Goal: Book appointment/travel/reservation

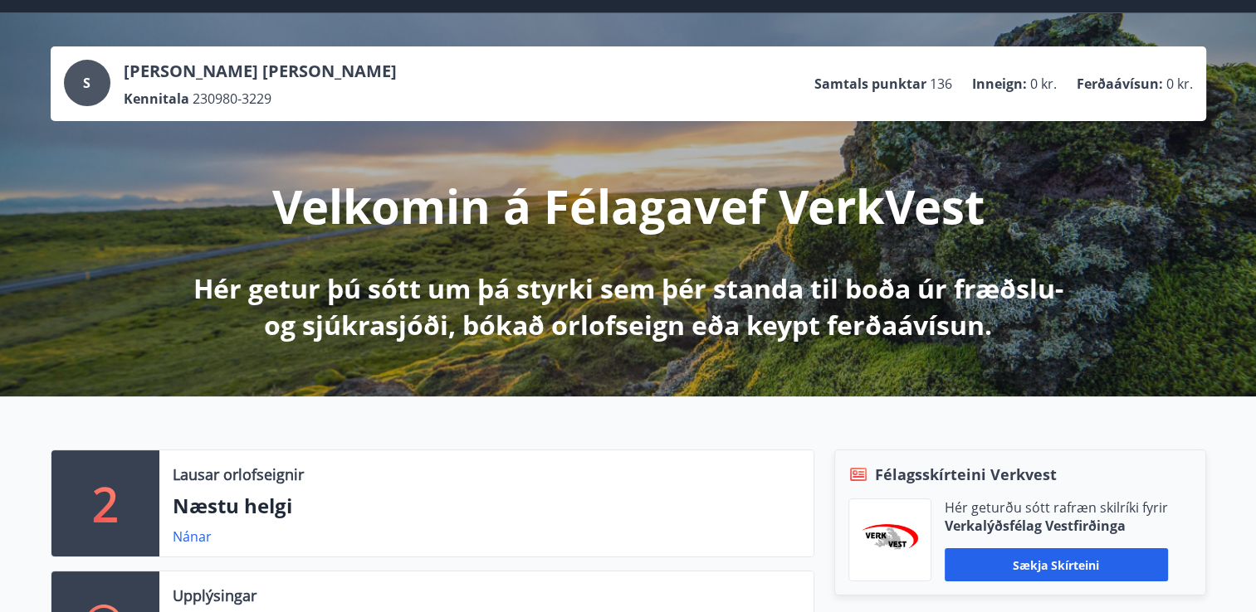
scroll to position [415, 0]
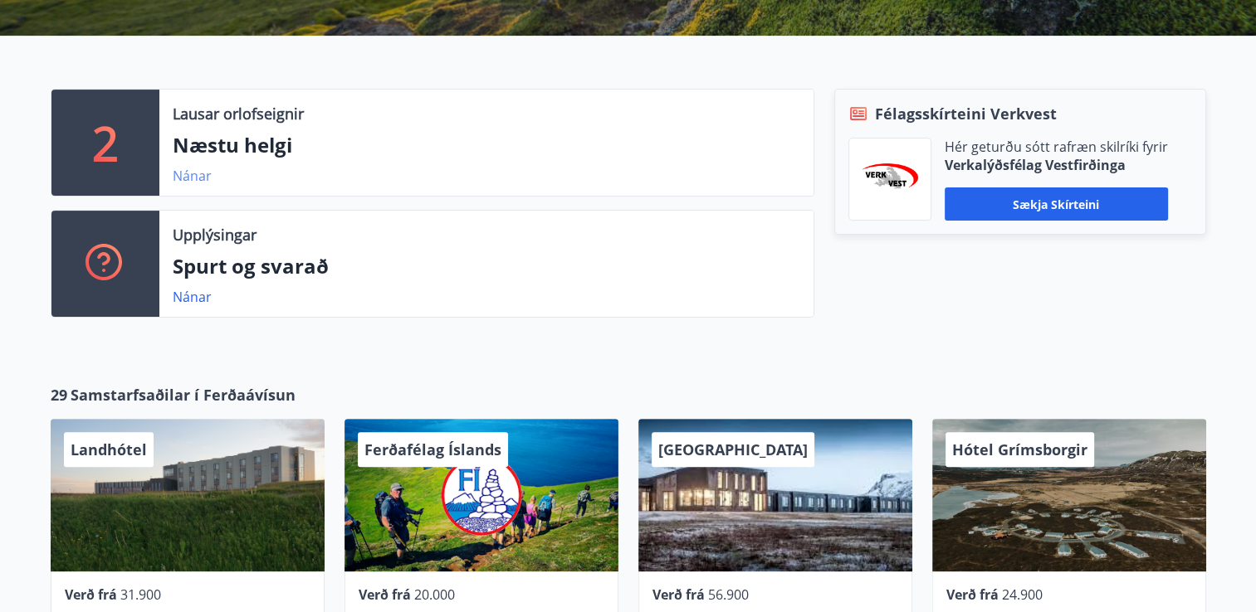
click at [196, 179] on link "Nánar" at bounding box center [192, 176] width 39 height 18
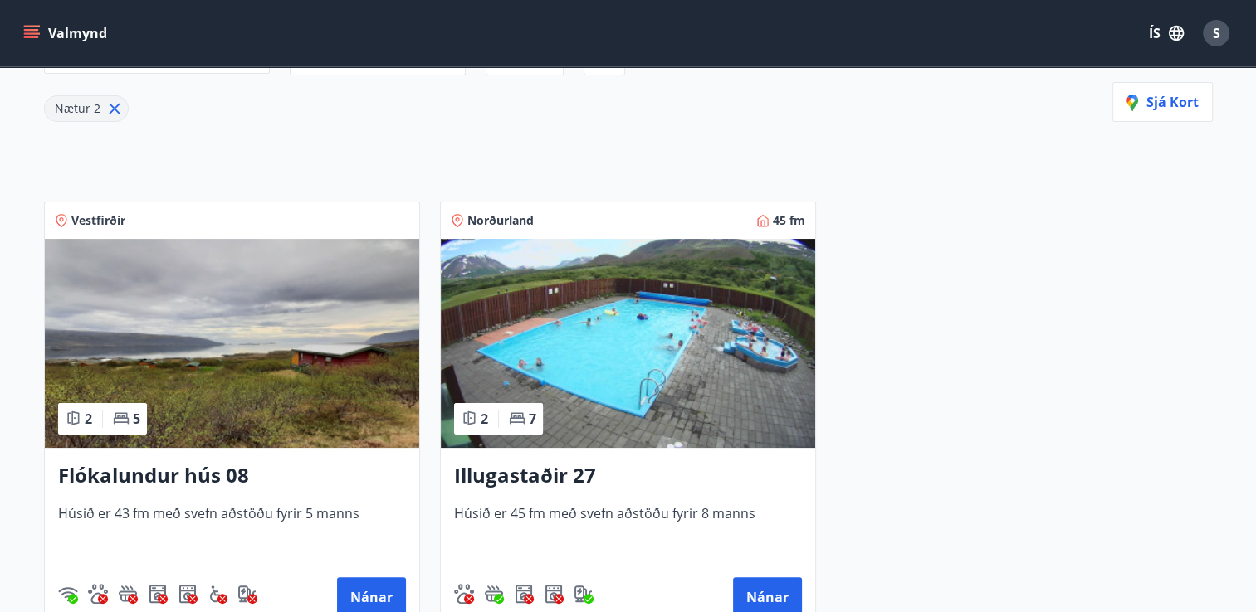
scroll to position [249, 0]
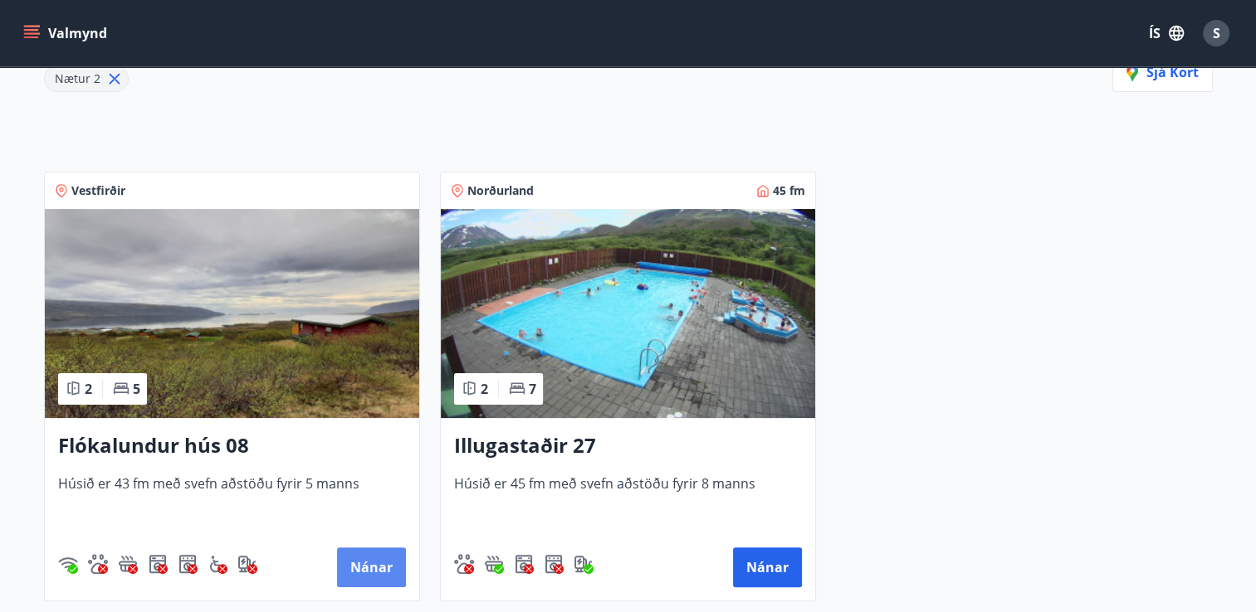
click at [354, 563] on button "Nánar" at bounding box center [371, 568] width 69 height 40
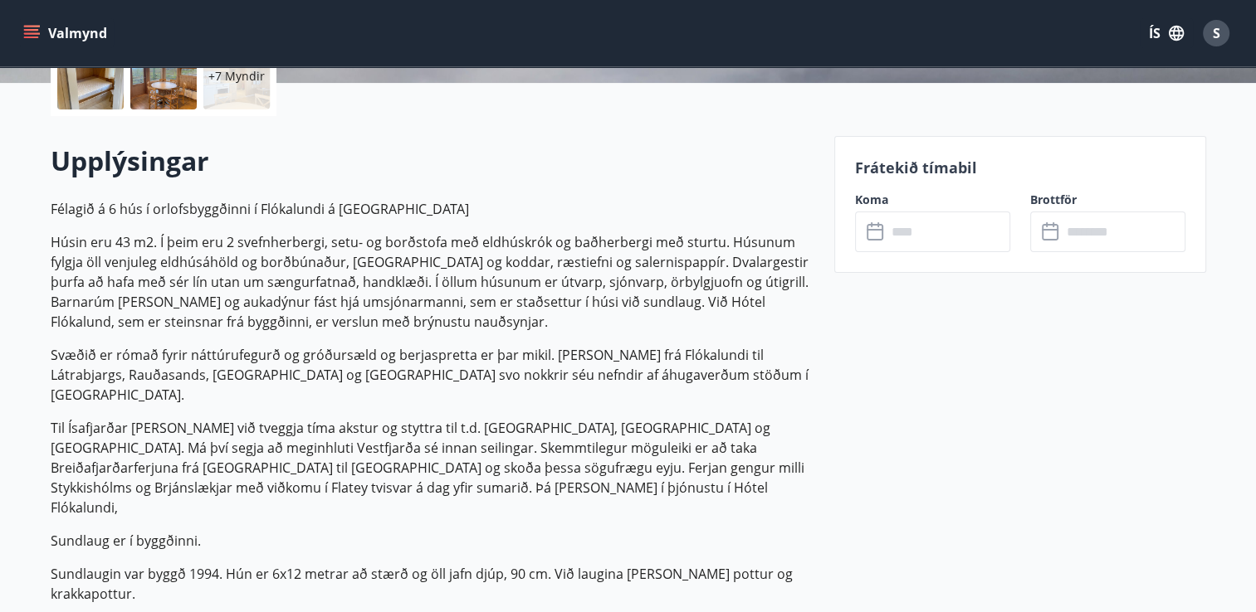
scroll to position [415, 0]
click at [904, 220] on input "text" at bounding box center [948, 232] width 124 height 41
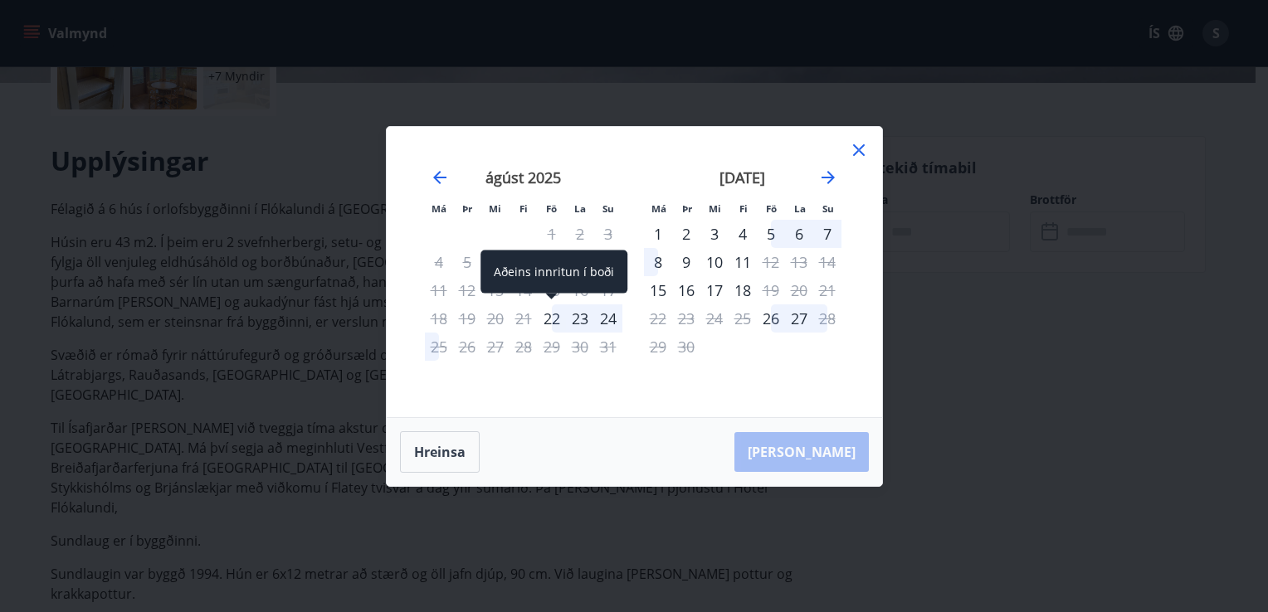
click at [549, 320] on div "22" at bounding box center [552, 319] width 28 height 28
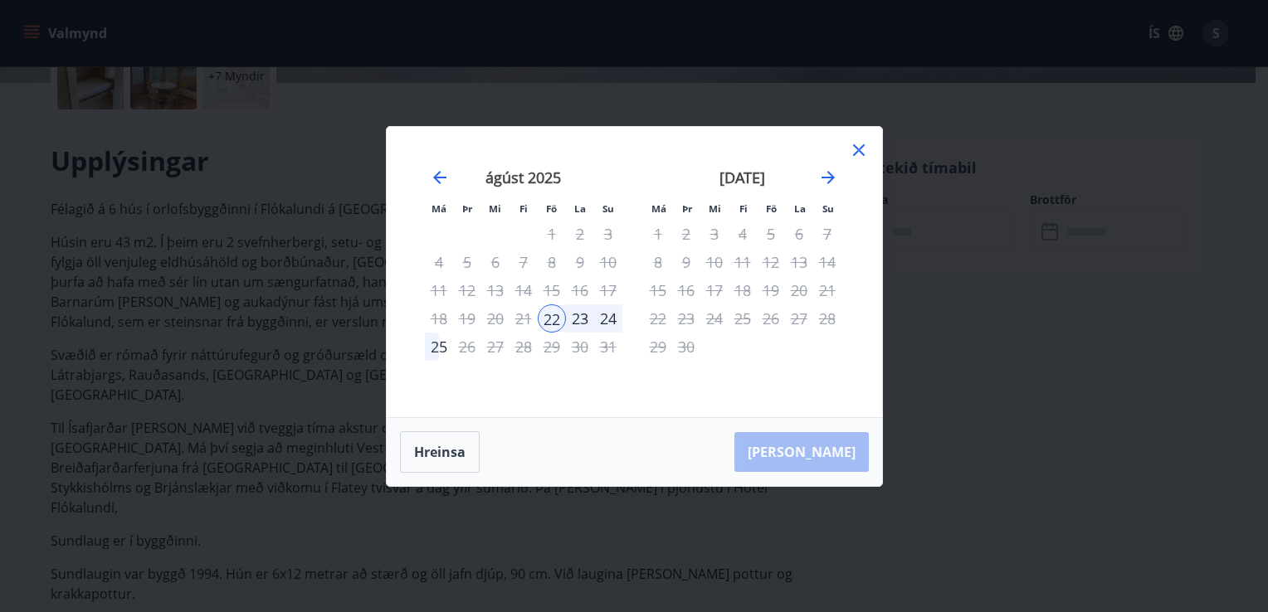
click at [610, 317] on div "24" at bounding box center [608, 319] width 28 height 28
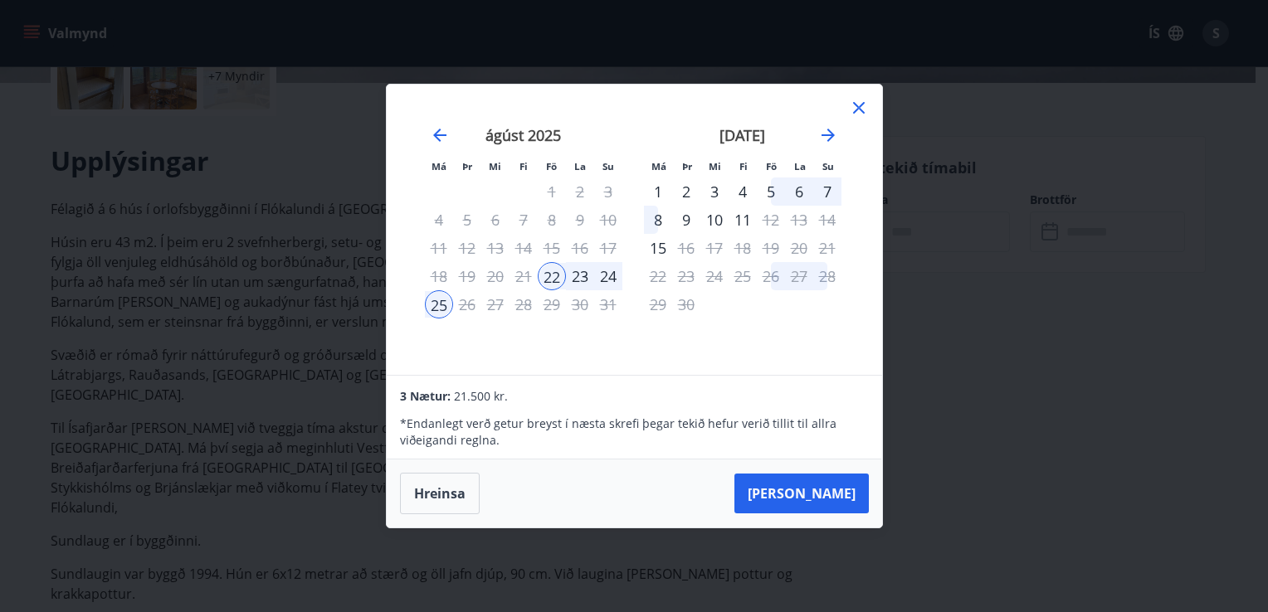
click at [607, 284] on div "24" at bounding box center [608, 276] width 28 height 28
click at [821, 488] on button "Taka Frá" at bounding box center [801, 494] width 134 height 40
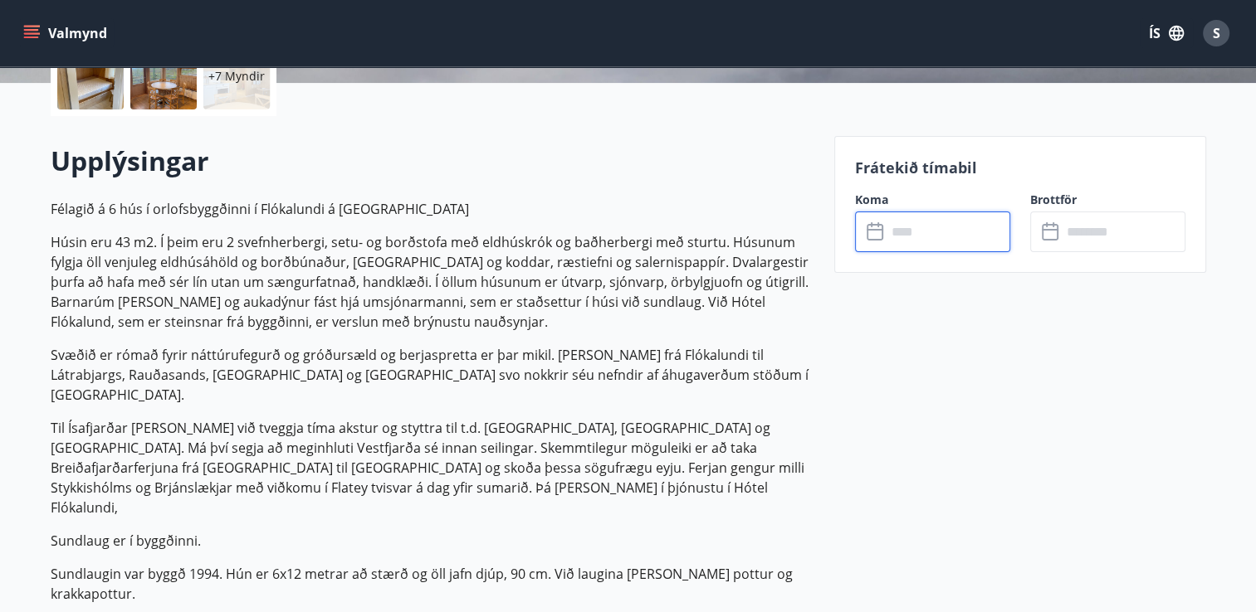
type input "******"
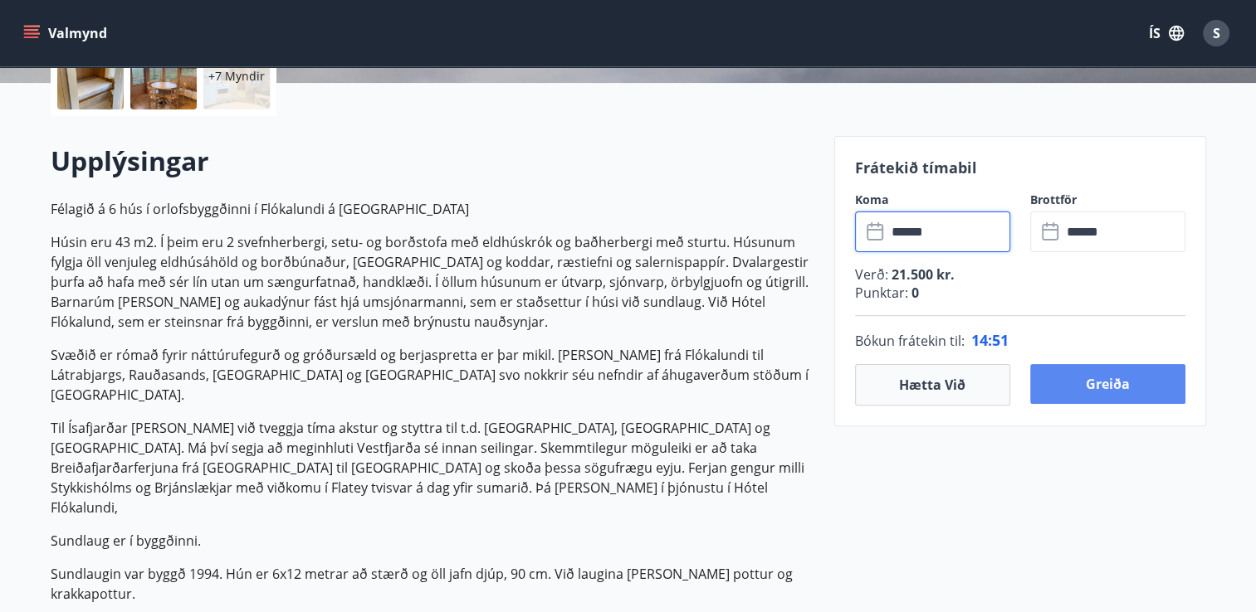
click at [1095, 384] on button "Greiða" at bounding box center [1107, 384] width 155 height 40
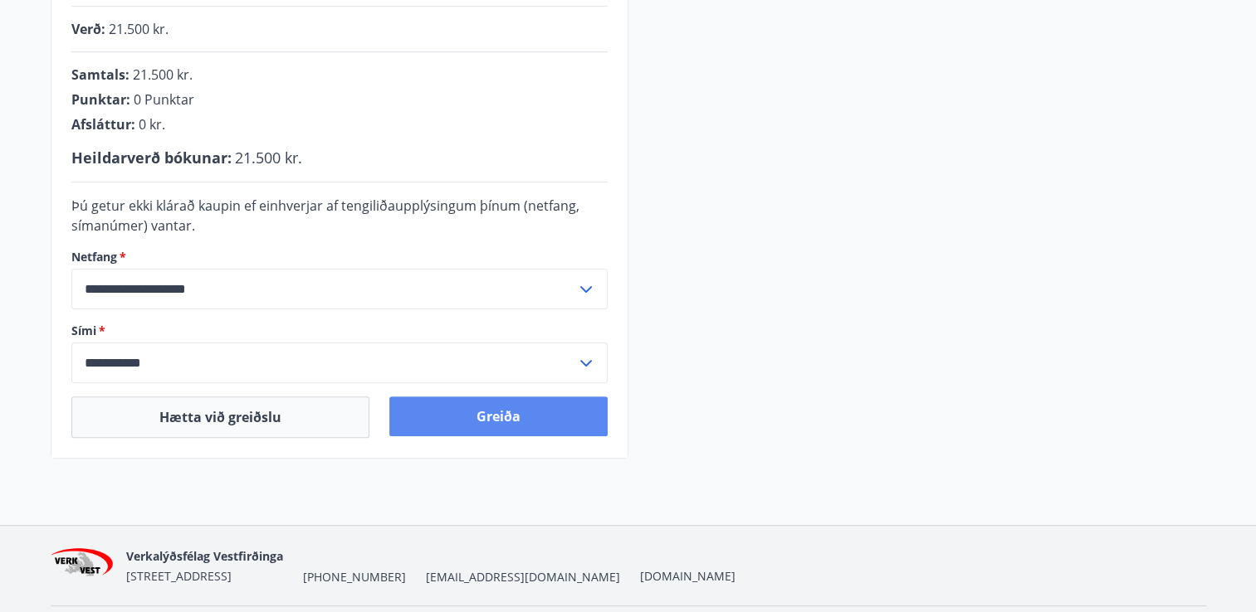
scroll to position [483, 0]
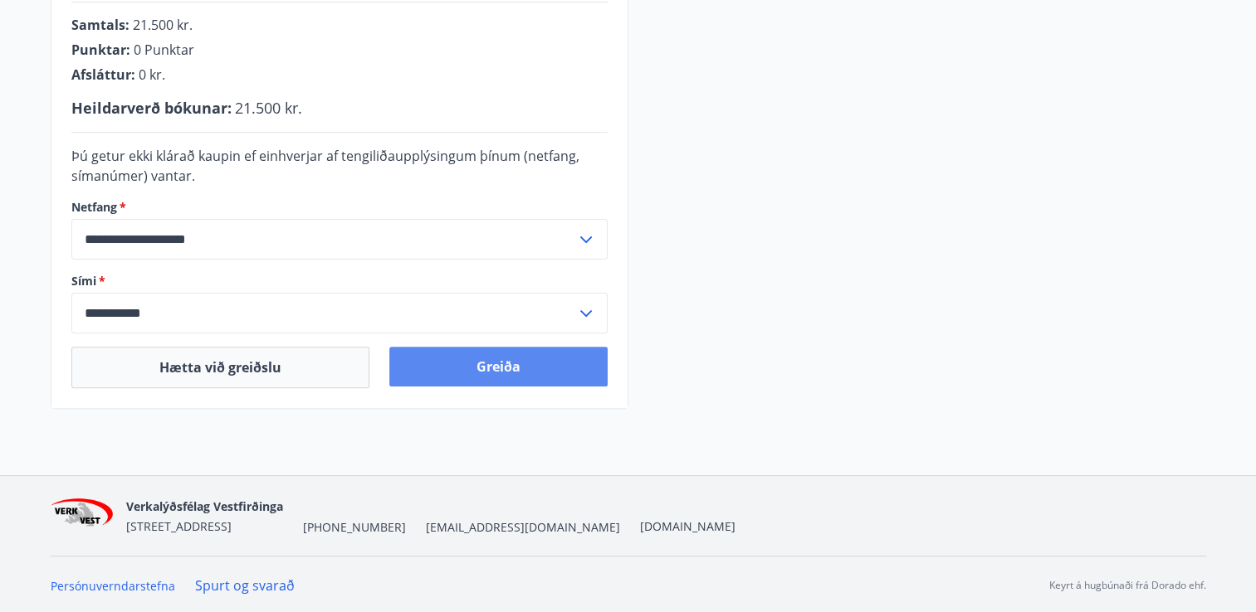
click at [484, 367] on button "Greiða" at bounding box center [498, 367] width 218 height 40
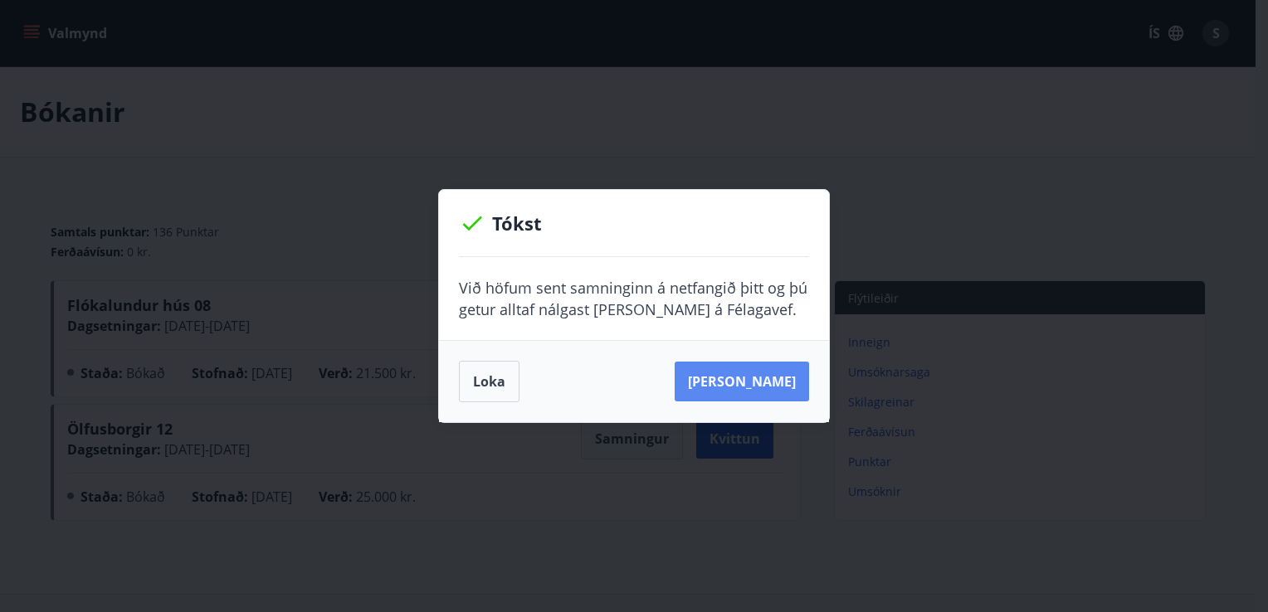
click at [745, 373] on button "[PERSON_NAME]" at bounding box center [742, 382] width 134 height 40
click at [501, 377] on button "Loka" at bounding box center [489, 381] width 61 height 41
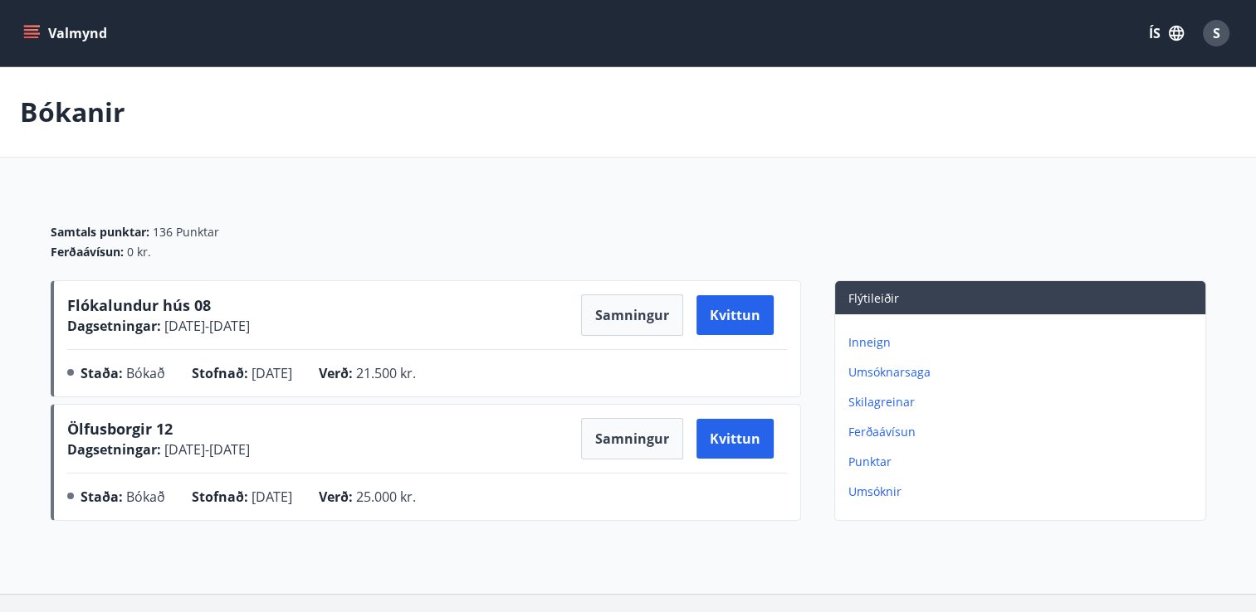
click at [870, 465] on p "Punktar" at bounding box center [1023, 462] width 350 height 17
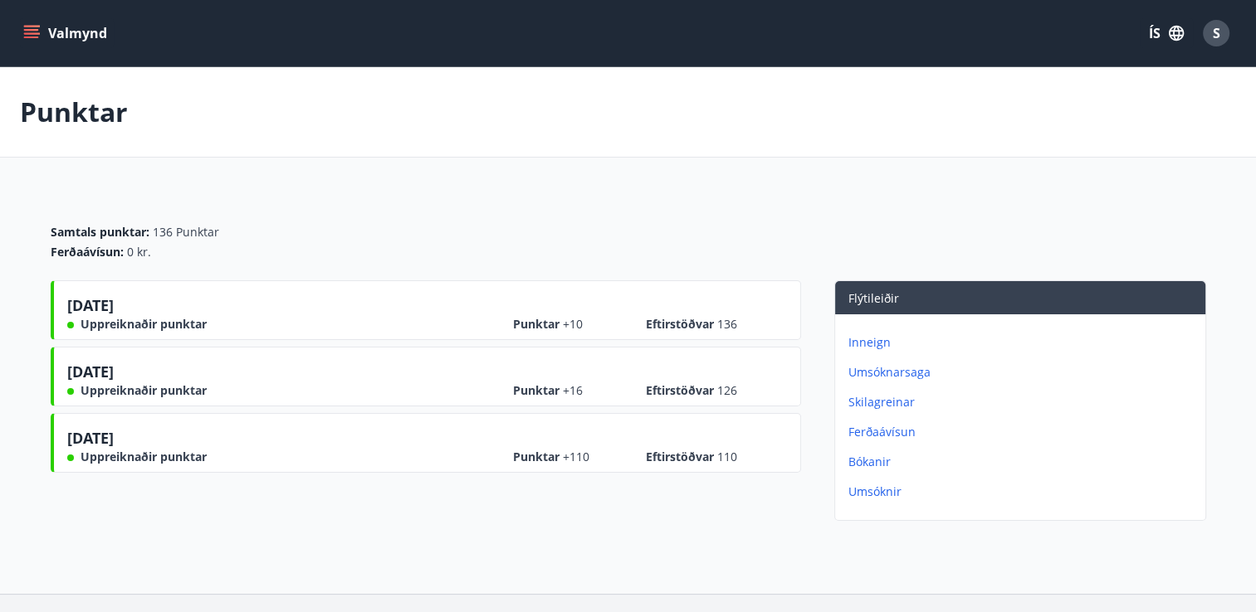
click at [877, 337] on p "Inneign" at bounding box center [1023, 342] width 350 height 17
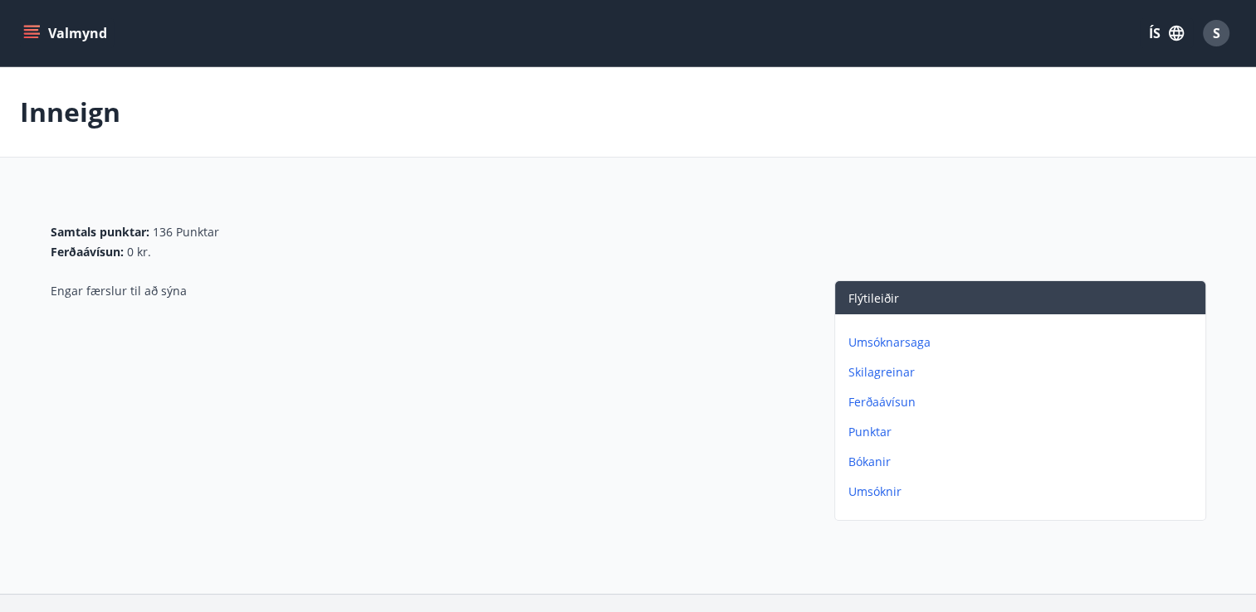
click at [876, 394] on p "Ferðaávísun" at bounding box center [1023, 402] width 350 height 17
click at [870, 465] on p "Bókanir" at bounding box center [1023, 462] width 350 height 17
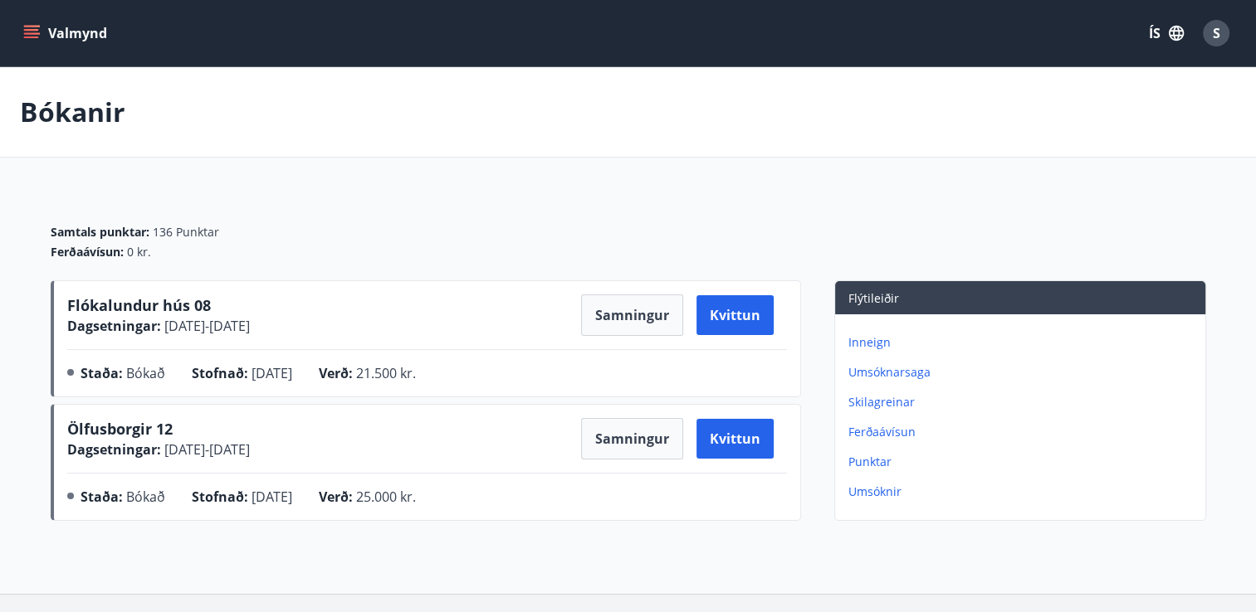
click at [868, 491] on p "Umsóknir" at bounding box center [1023, 492] width 350 height 17
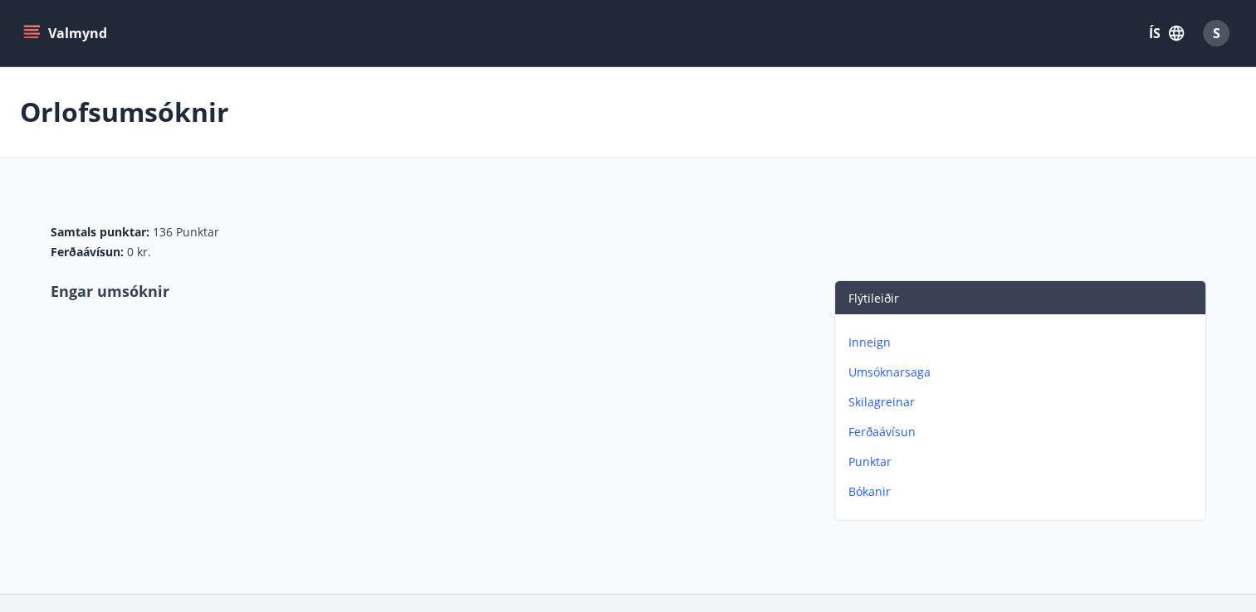
click at [24, 28] on icon "menu" at bounding box center [31, 33] width 17 height 17
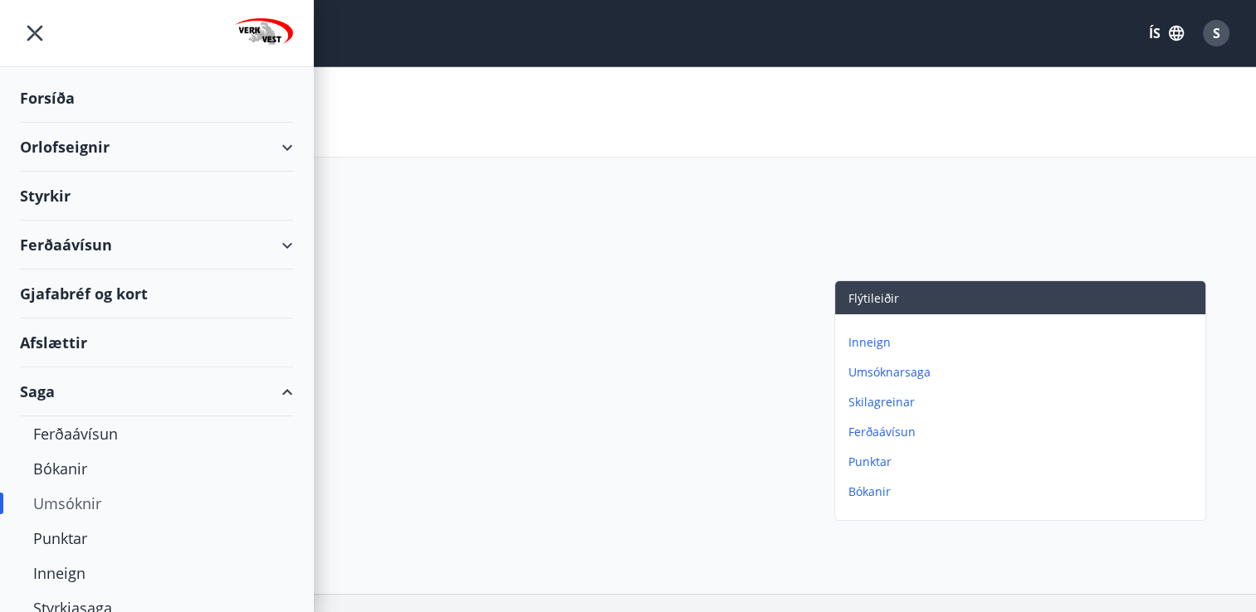
click at [57, 103] on div "Forsíða" at bounding box center [156, 98] width 273 height 49
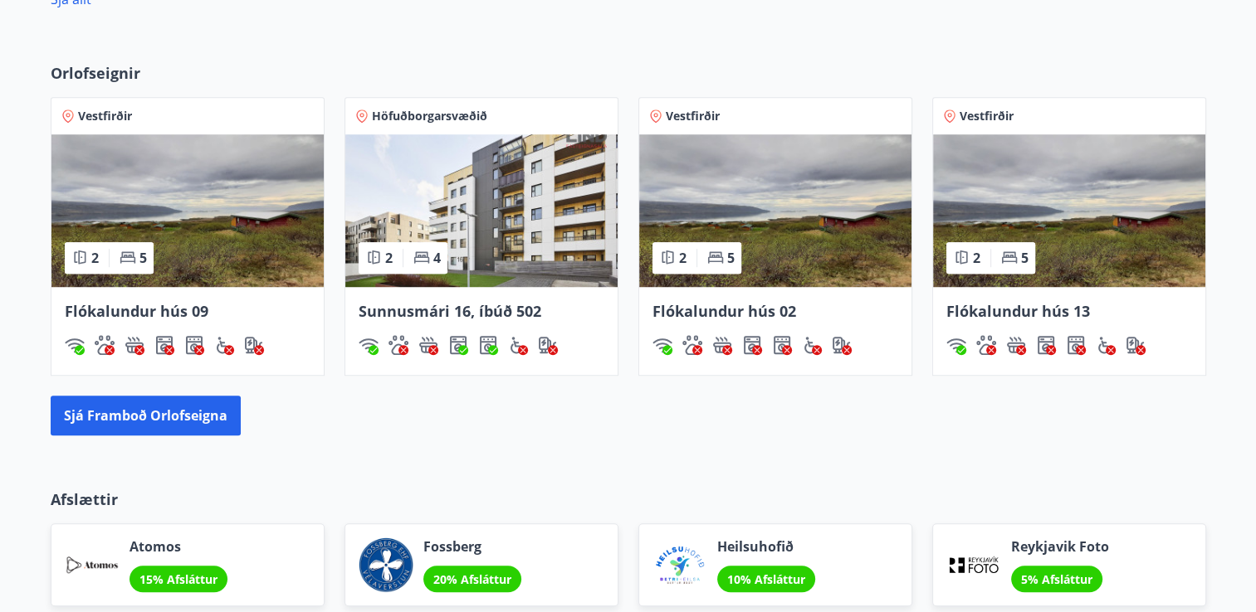
scroll to position [1162, 0]
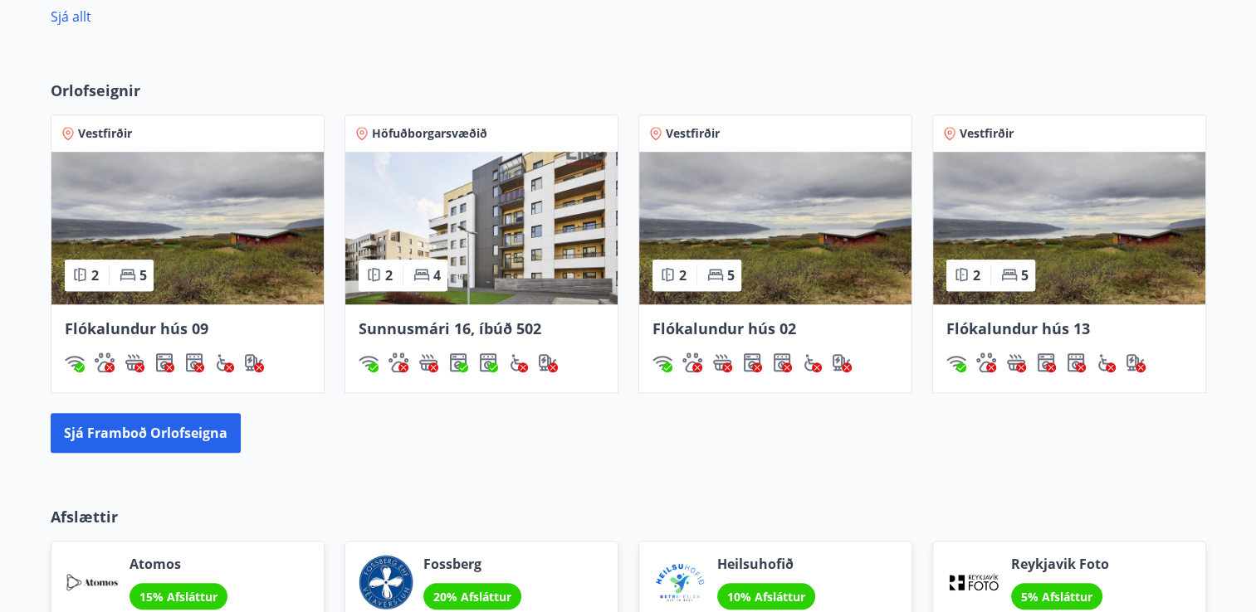
click at [207, 284] on img at bounding box center [187, 228] width 272 height 153
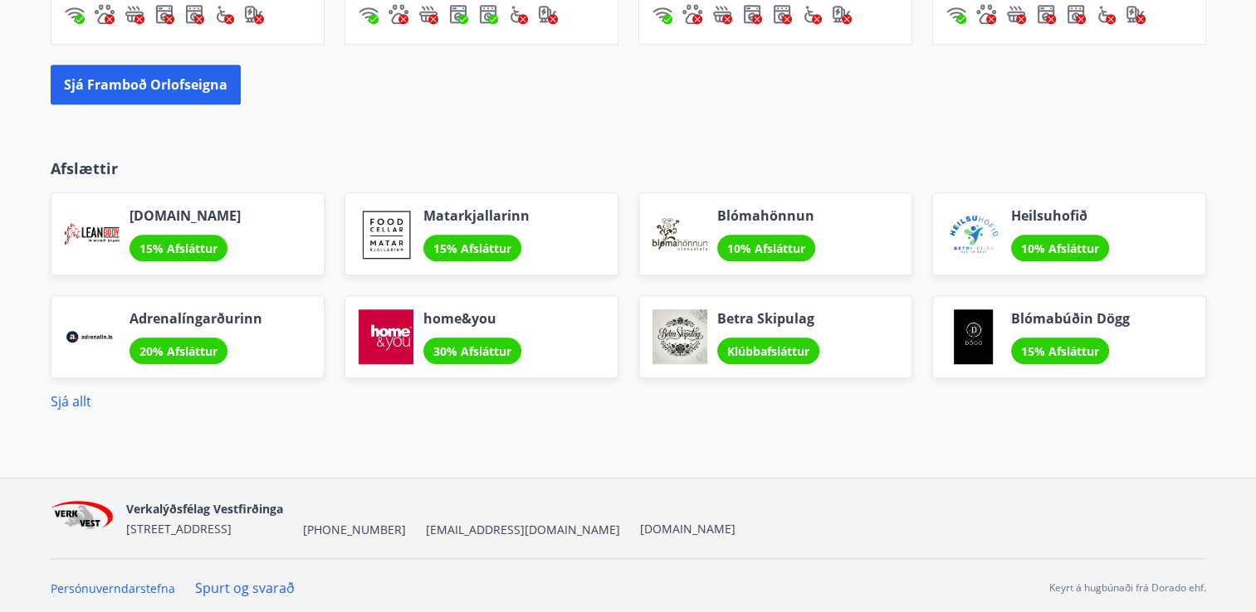
scroll to position [1513, 0]
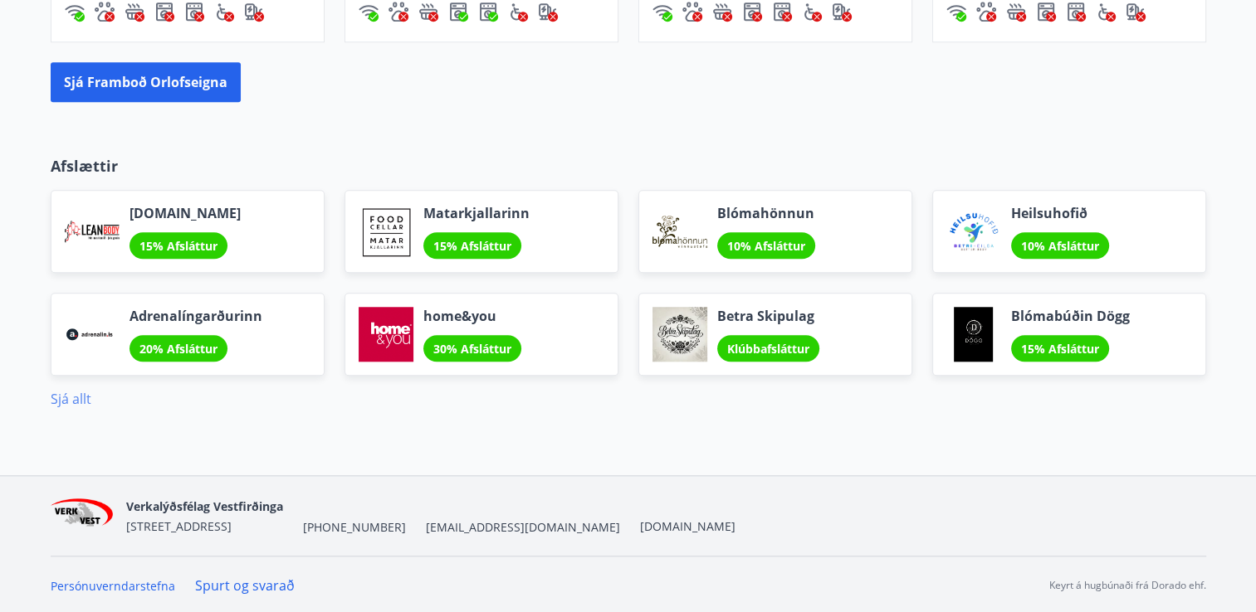
click at [71, 402] on link "Sjá allt" at bounding box center [71, 399] width 41 height 18
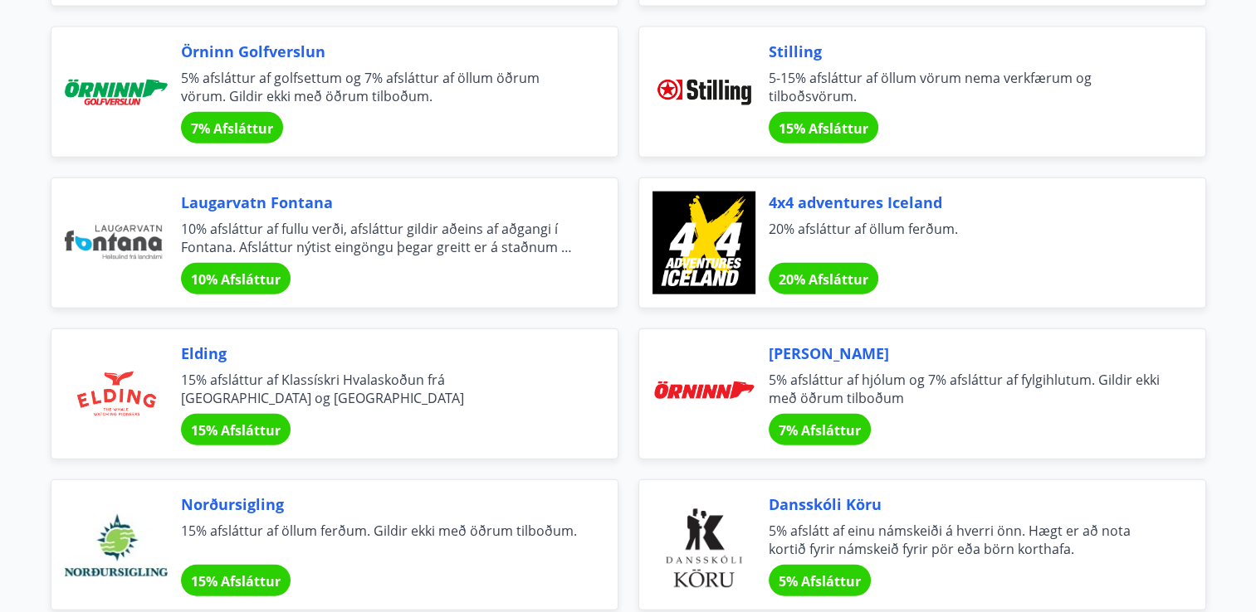
scroll to position [3614, 0]
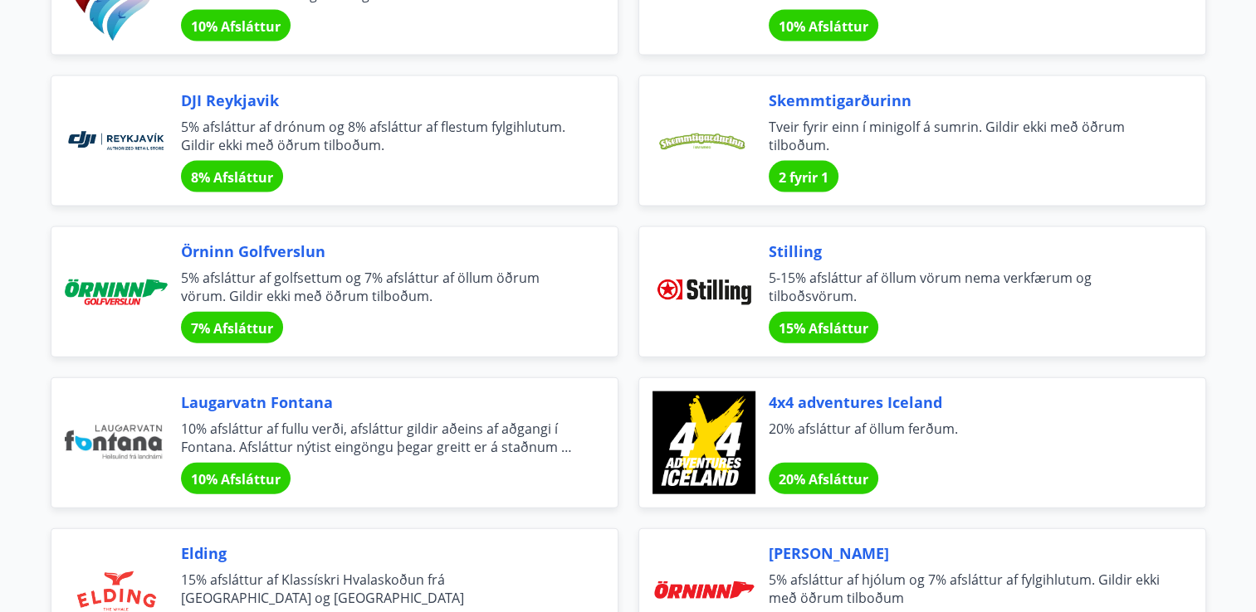
drag, startPoint x: 1251, startPoint y: 27, endPoint x: 1254, endPoint y: 66, distance: 39.1
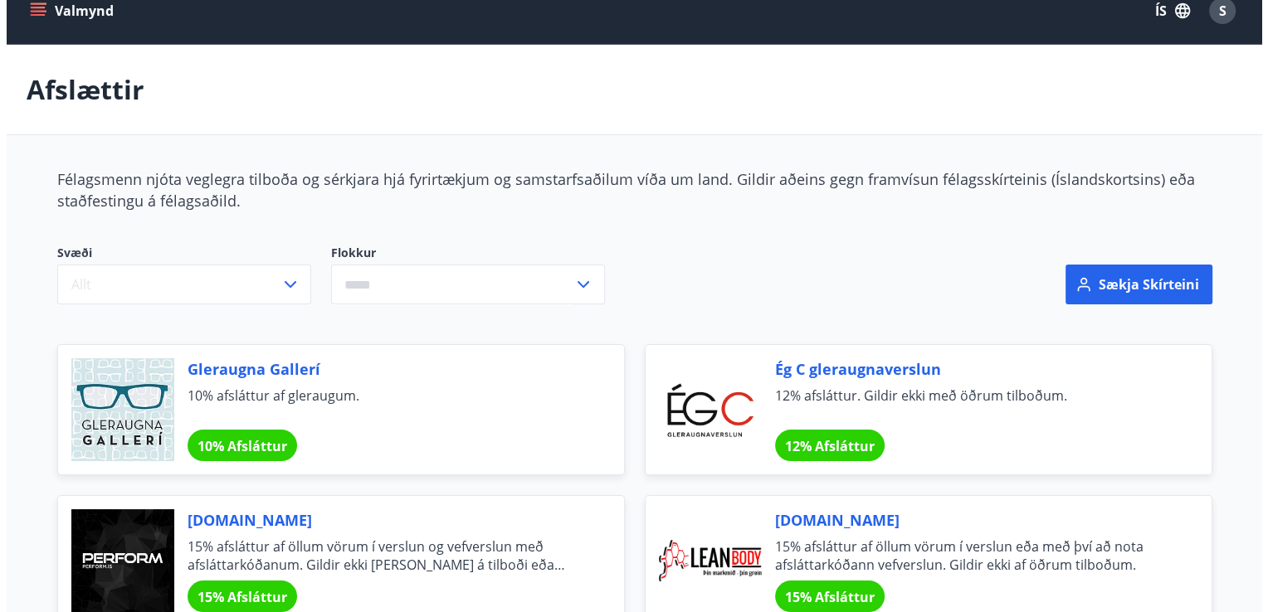
scroll to position [0, 0]
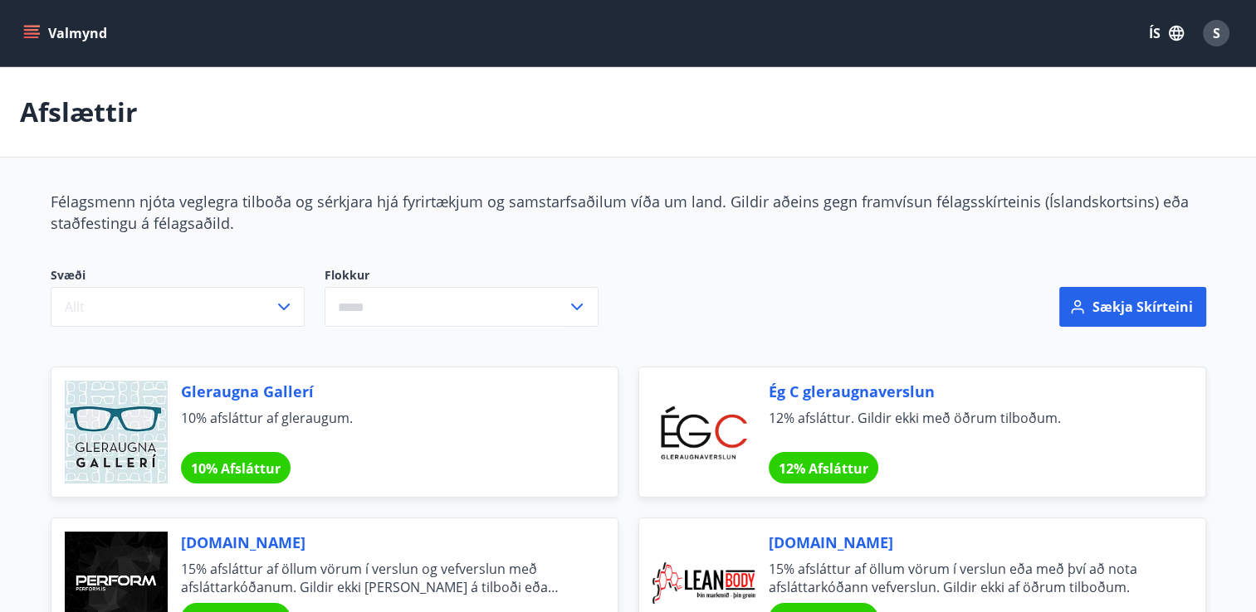
click at [32, 23] on button "Valmynd" at bounding box center [67, 33] width 94 height 30
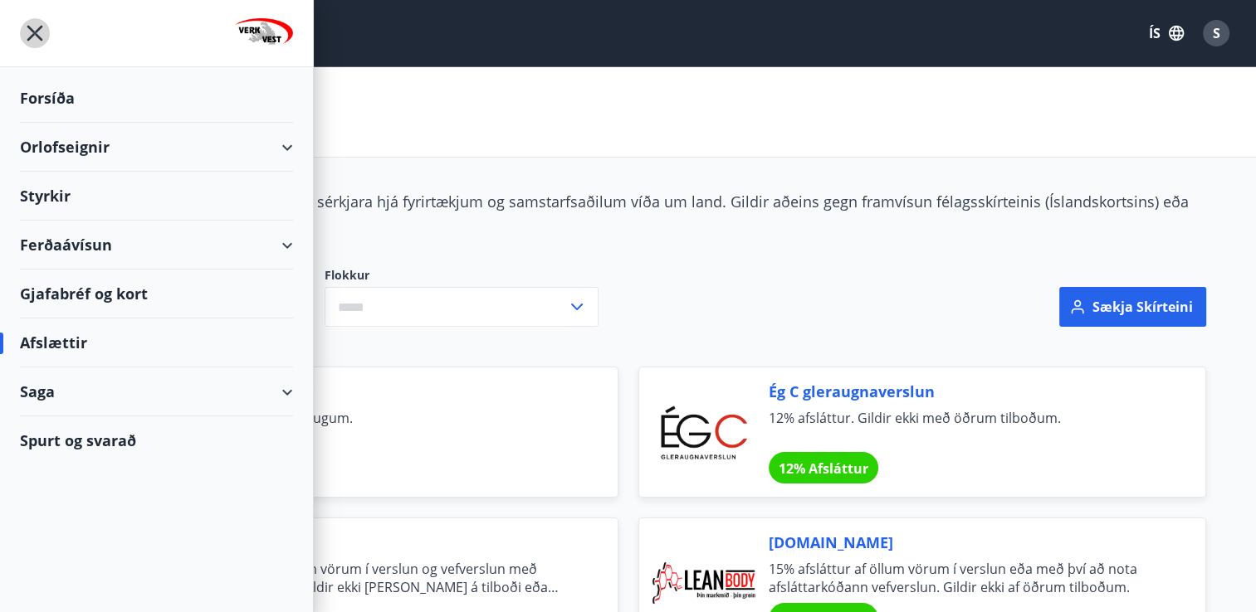
click at [38, 27] on icon "menu" at bounding box center [35, 33] width 30 height 30
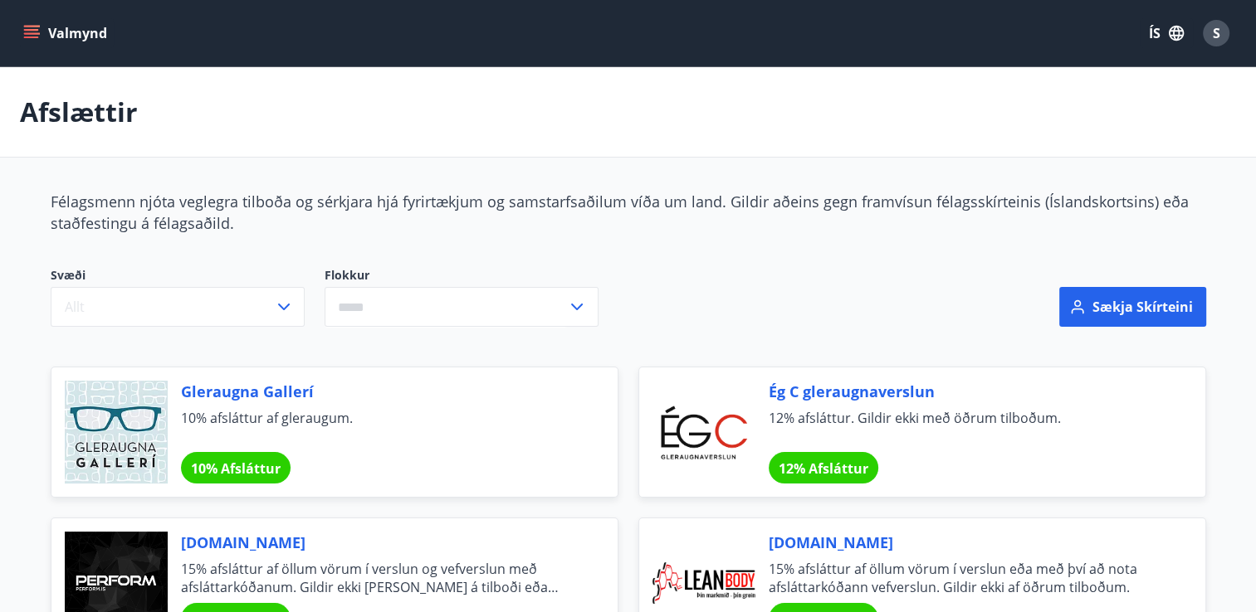
click at [1222, 26] on div "S" at bounding box center [1215, 33] width 27 height 27
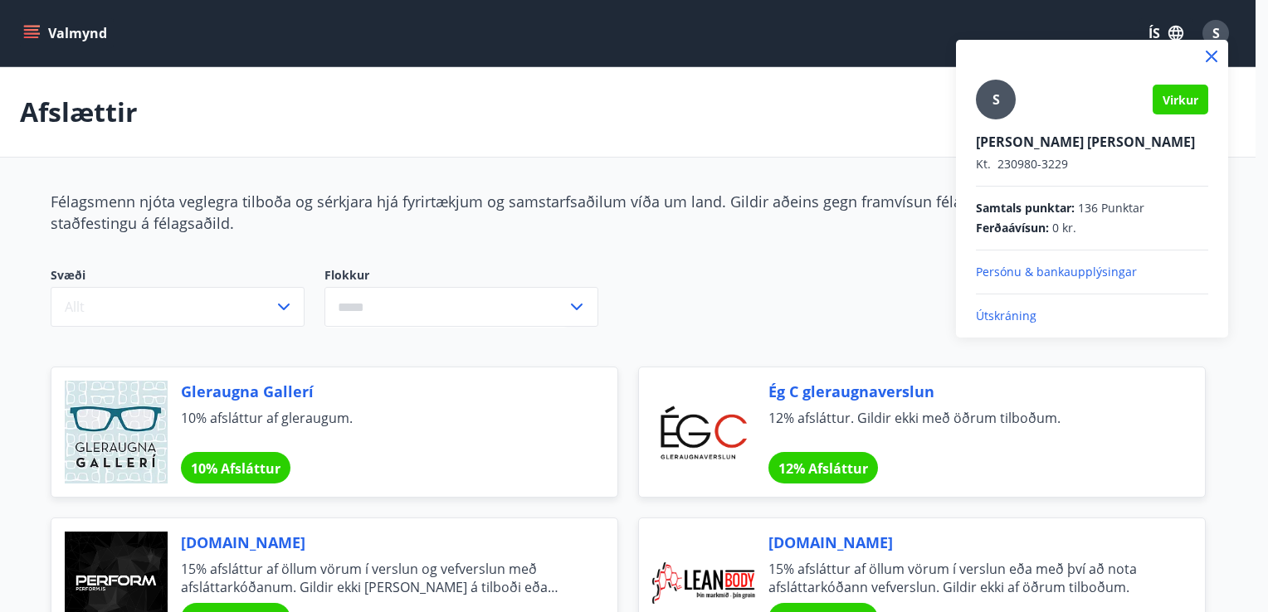
click at [1005, 315] on p "Útskráning" at bounding box center [1092, 316] width 232 height 17
